Goal: Information Seeking & Learning: Learn about a topic

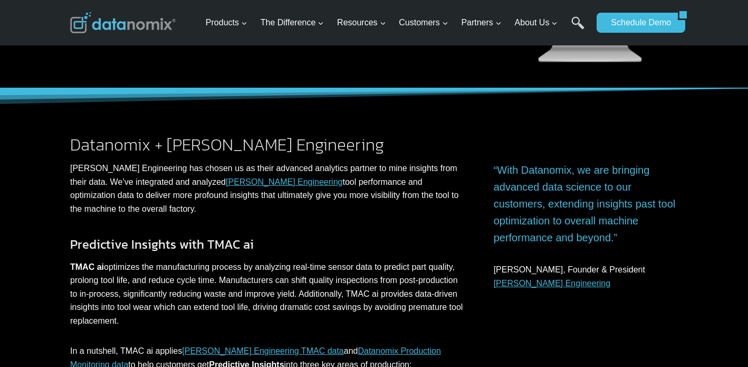
scroll to position [347, 0]
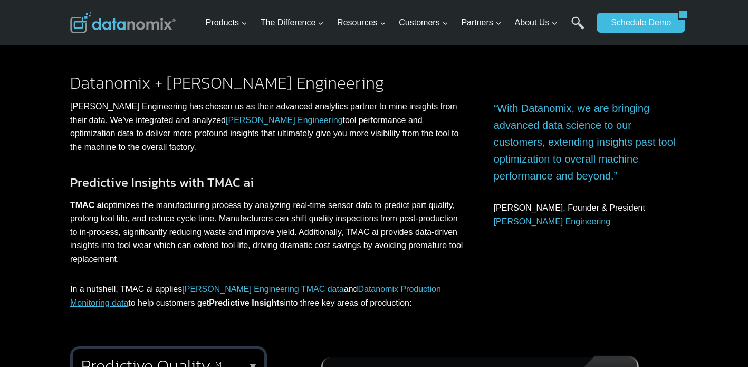
drag, startPoint x: 311, startPoint y: 149, endPoint x: 307, endPoint y: 112, distance: 37.2
click at [307, 112] on p "[PERSON_NAME] Engineering has chosen us as their advanced analytics partner to …" at bounding box center [267, 127] width 394 height 54
click at [316, 121] on p "[PERSON_NAME] Engineering has chosen us as their advanced analytics partner to …" at bounding box center [267, 127] width 394 height 54
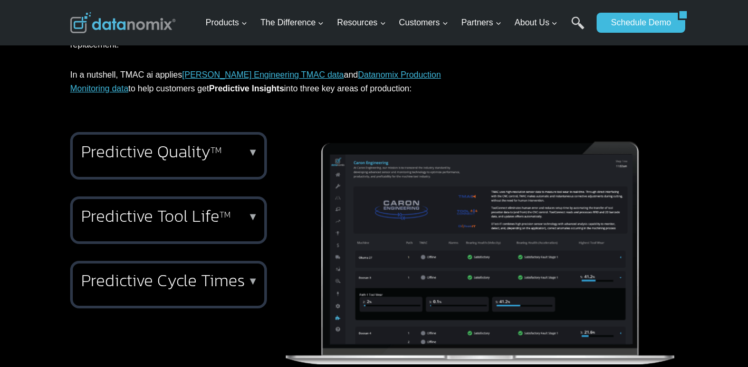
scroll to position [610, 0]
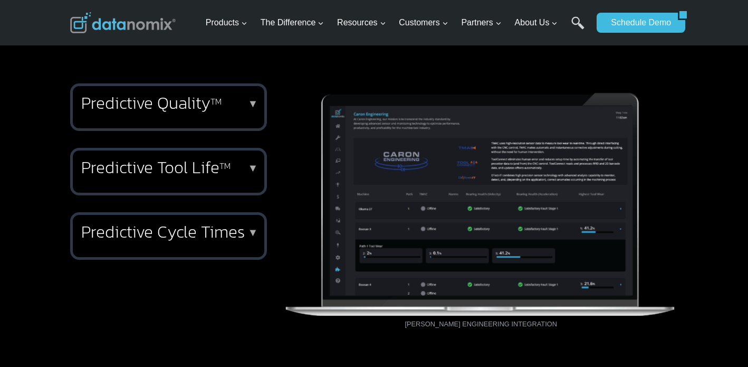
click at [226, 107] on h2 "Predictive Quality TM" at bounding box center [166, 102] width 170 height 17
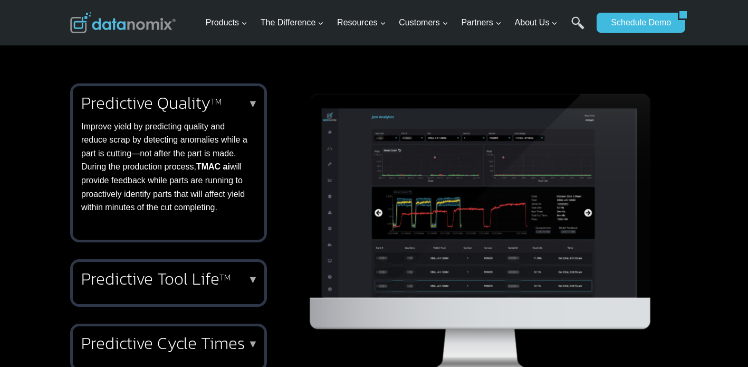
click at [226, 107] on h2 "Predictive Quality TM" at bounding box center [166, 102] width 170 height 17
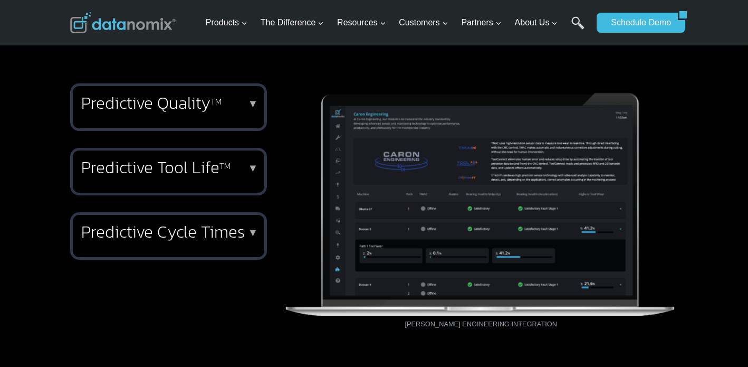
click at [226, 107] on h2 "Predictive Quality TM" at bounding box center [166, 102] width 170 height 17
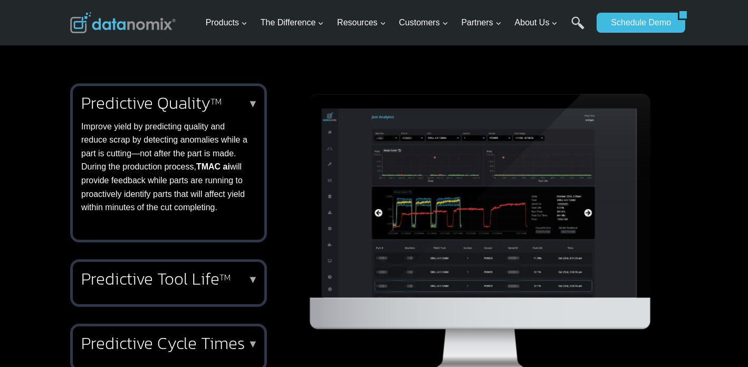
click at [226, 107] on h2 "Predictive Quality TM" at bounding box center [166, 102] width 170 height 17
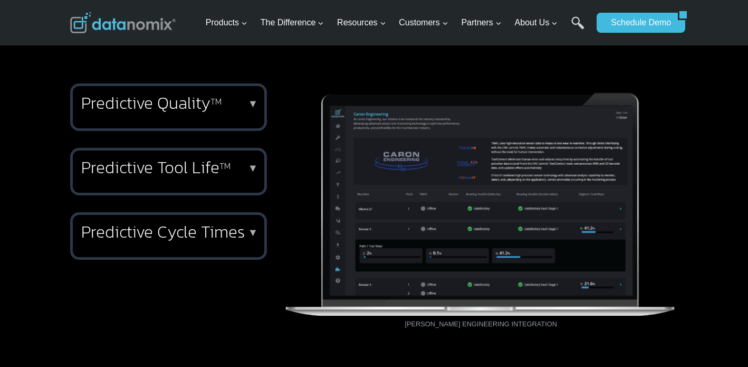
click at [226, 107] on h2 "Predictive Quality TM" at bounding box center [166, 102] width 170 height 17
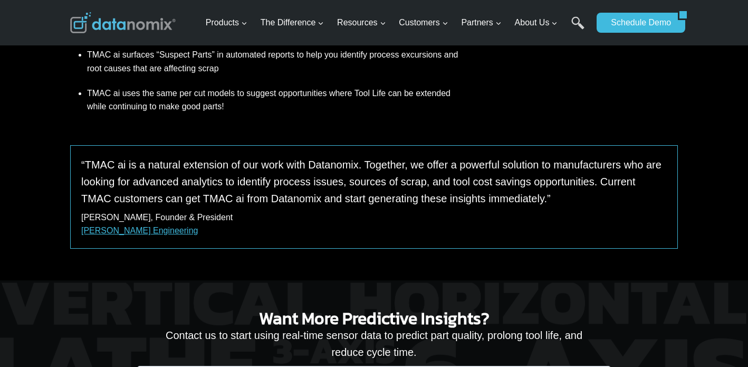
scroll to position [1024, 0]
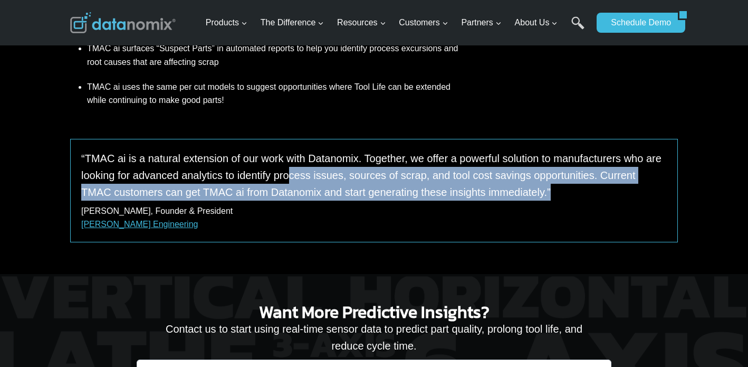
drag, startPoint x: 284, startPoint y: 181, endPoint x: 325, endPoint y: 203, distance: 47.2
click at [325, 203] on div "“TMAC ai is a natural extension of our work with Datanomix. Together, we offer …" at bounding box center [374, 190] width 608 height 103
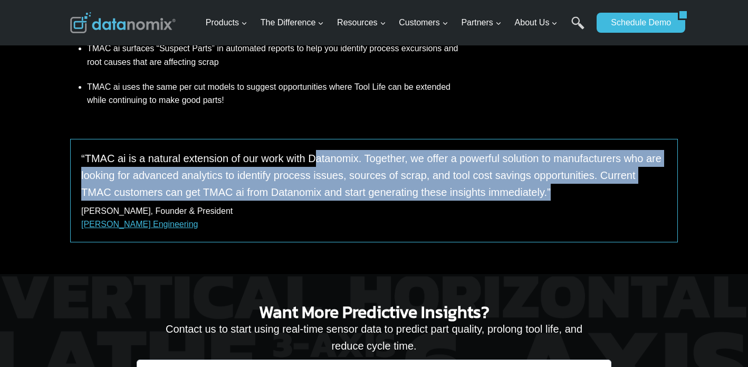
drag, startPoint x: 327, startPoint y: 207, endPoint x: 313, endPoint y: 180, distance: 30.7
click at [308, 161] on div "“TMAC ai is a natural extension of our work with Datanomix. Together, we offer …" at bounding box center [374, 190] width 608 height 103
click at [313, 180] on p "“TMAC ai is a natural extension of our work with Datanomix. Together, we offer …" at bounding box center [374, 175] width 586 height 51
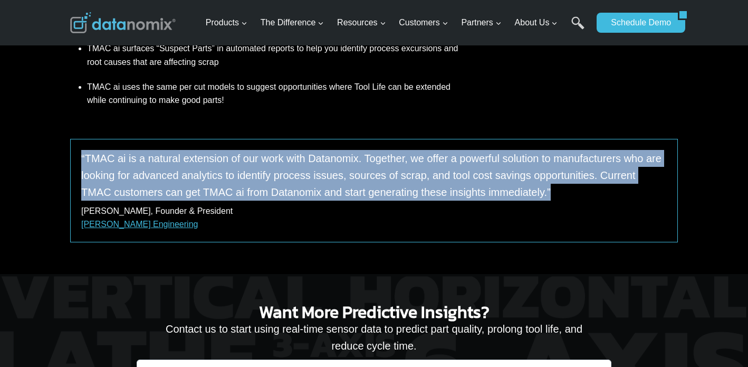
drag, startPoint x: 317, startPoint y: 200, endPoint x: 287, endPoint y: 139, distance: 68.7
click at [286, 136] on div "“TMAC ai is a natural extension of our work with Datanomix. Together, we offer …" at bounding box center [373, 202] width 633 height 144
click at [305, 184] on p "“TMAC ai is a natural extension of our work with Datanomix. Together, we offer …" at bounding box center [374, 175] width 586 height 51
drag, startPoint x: 312, startPoint y: 210, endPoint x: 288, endPoint y: 149, distance: 65.8
click at [286, 139] on div "“TMAC ai is a natural extension of our work with Datanomix. Together, we offer …" at bounding box center [374, 190] width 608 height 103
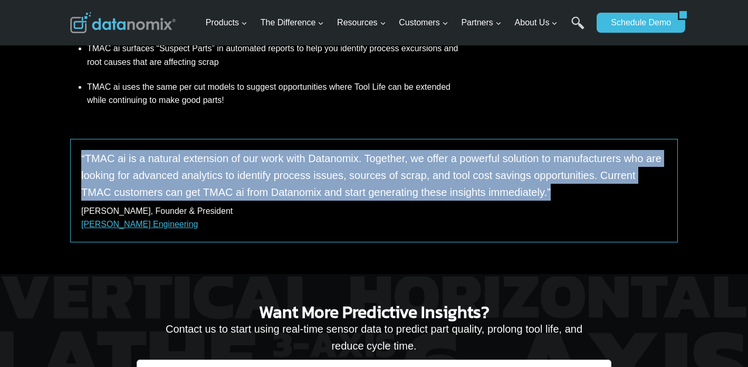
click at [303, 187] on p "“TMAC ai is a natural extension of our work with Datanomix. Together, we offer …" at bounding box center [374, 175] width 586 height 51
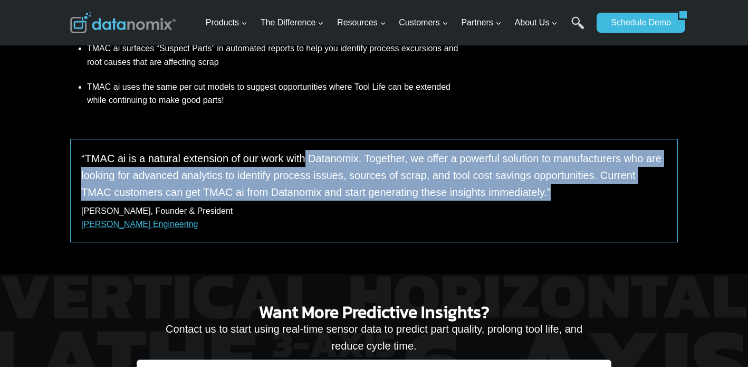
drag, startPoint x: 308, startPoint y: 204, endPoint x: 297, endPoint y: 169, distance: 37.0
click at [294, 156] on div "“TMAC ai is a natural extension of our work with Datanomix. Together, we offer …" at bounding box center [374, 190] width 608 height 103
click at [306, 194] on p "“TMAC ai is a natural extension of our work with Datanomix. Together, we offer …" at bounding box center [374, 175] width 586 height 51
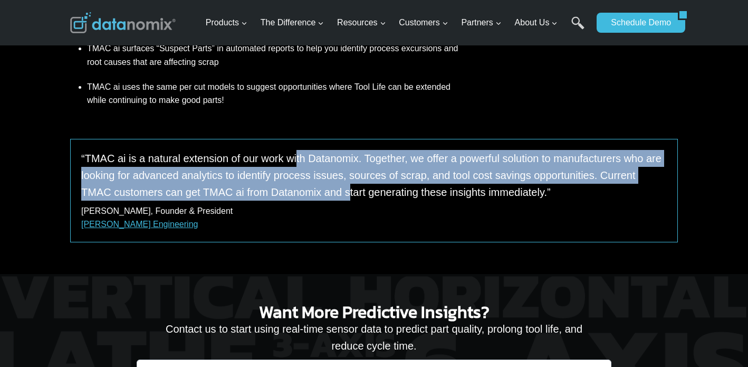
drag, startPoint x: 307, startPoint y: 199, endPoint x: 292, endPoint y: 172, distance: 30.5
click at [285, 150] on p "“TMAC ai is a natural extension of our work with Datanomix. Together, we offer …" at bounding box center [374, 175] width 586 height 51
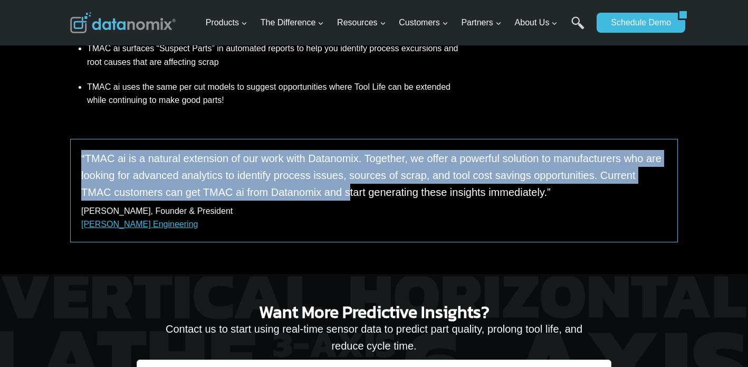
click at [298, 181] on p "“TMAC ai is a natural extension of our work with Datanomix. Together, we offer …" at bounding box center [374, 175] width 586 height 51
drag, startPoint x: 302, startPoint y: 191, endPoint x: 272, endPoint y: 138, distance: 61.4
click at [272, 138] on div "“TMAC ai is a natural extension of our work with Datanomix. Together, we offer …" at bounding box center [373, 202] width 633 height 144
click at [283, 163] on p "“TMAC ai is a natural extension of our work with Datanomix. Together, we offer …" at bounding box center [374, 175] width 586 height 51
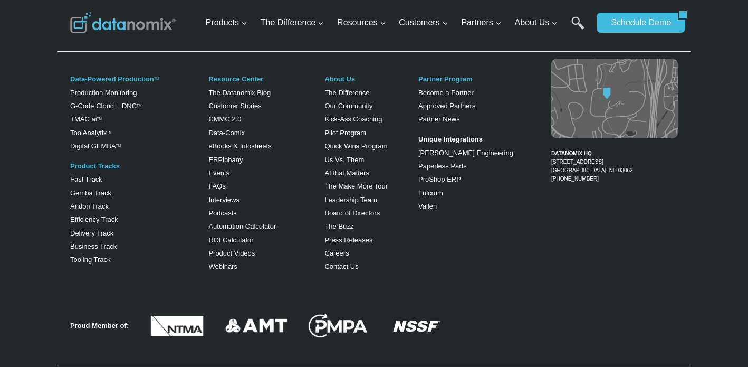
scroll to position [1600, 0]
